Goal: Information Seeking & Learning: Understand process/instructions

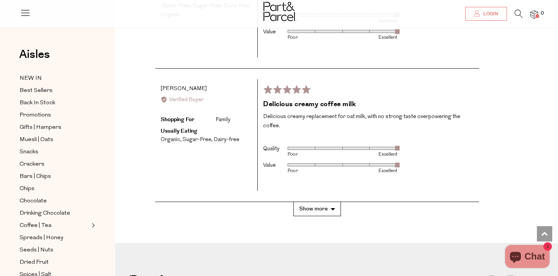
scroll to position [2025, 0]
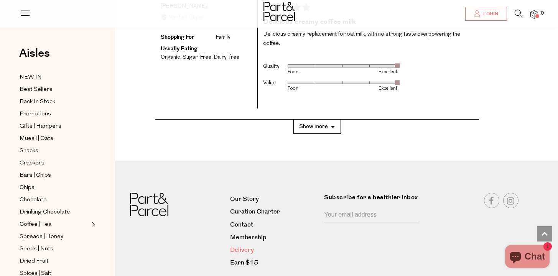
click at [248, 245] on link "Delivery" at bounding box center [274, 250] width 89 height 10
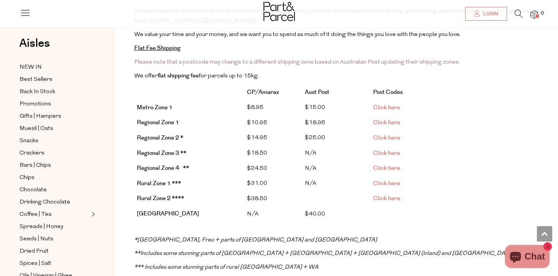
scroll to position [148, 0]
click at [385, 104] on link "Click here" at bounding box center [386, 108] width 27 height 8
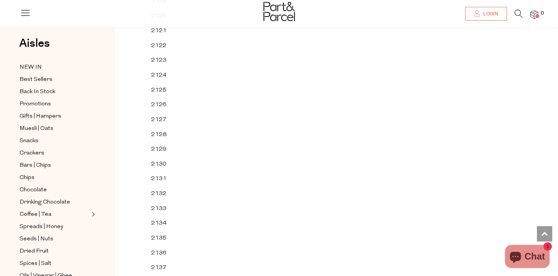
scroll to position [16770, 0]
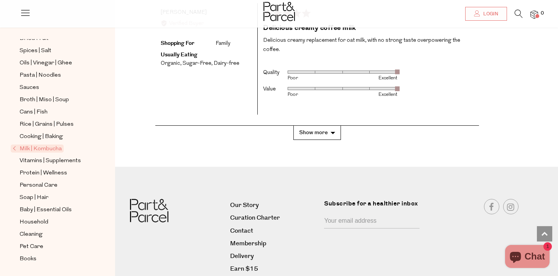
scroll to position [2025, 0]
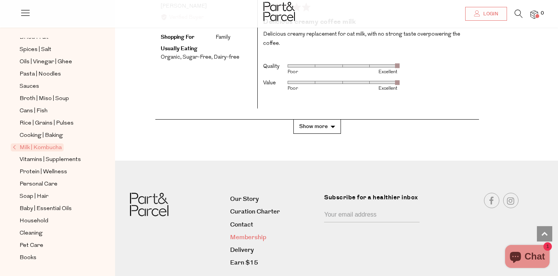
click at [245, 233] on link "Membership" at bounding box center [274, 238] width 89 height 10
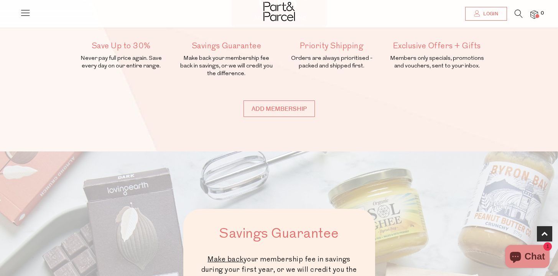
scroll to position [177, 0]
